Goal: Check status

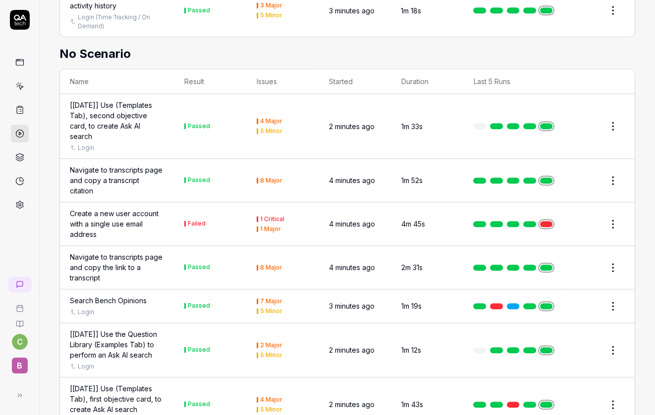
scroll to position [659, 0]
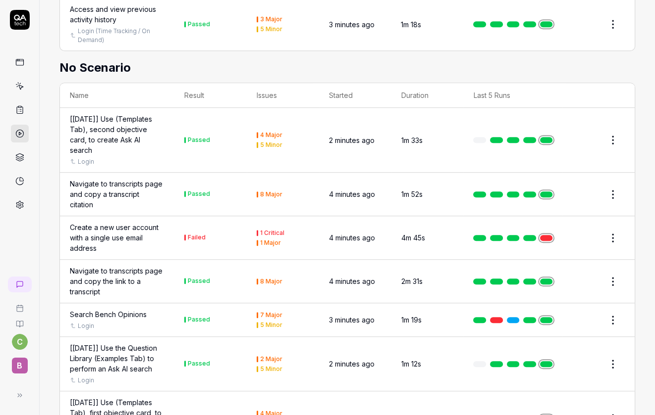
click at [543, 228] on td at bounding box center [512, 238] width 99 height 44
click at [543, 227] on td at bounding box center [512, 238] width 99 height 44
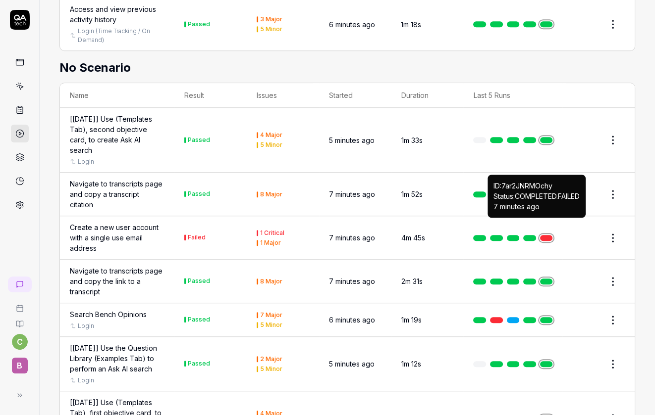
click at [543, 235] on link at bounding box center [546, 238] width 13 height 6
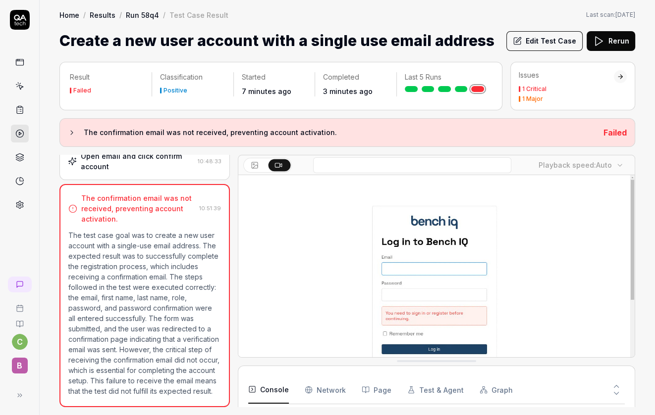
scroll to position [128, 0]
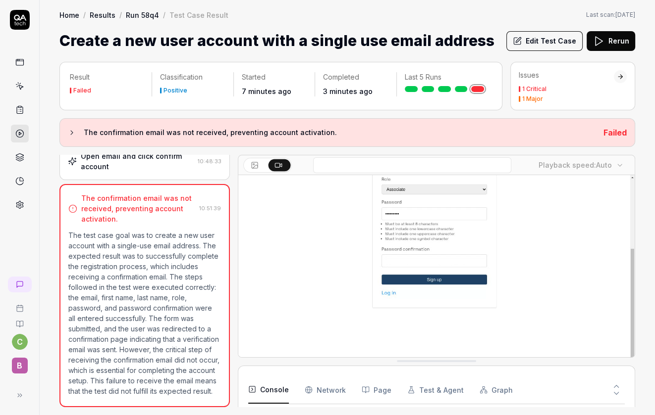
click at [609, 50] on button "Rerun" at bounding box center [610, 41] width 49 height 20
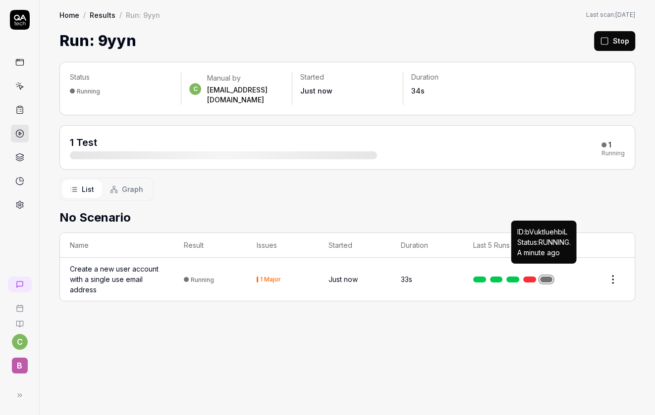
click at [545, 277] on link at bounding box center [546, 280] width 13 height 6
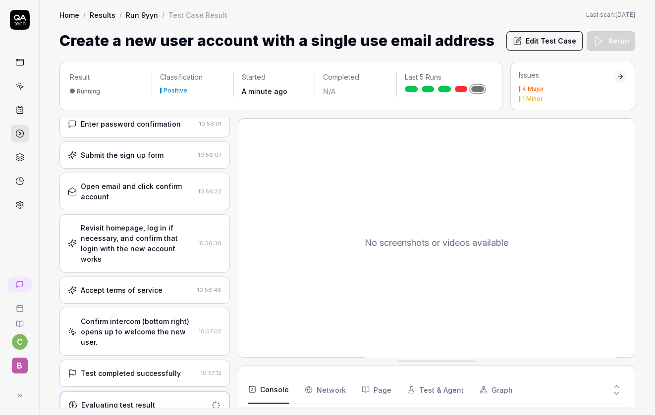
scroll to position [272, 0]
